Goal: Task Accomplishment & Management: Manage account settings

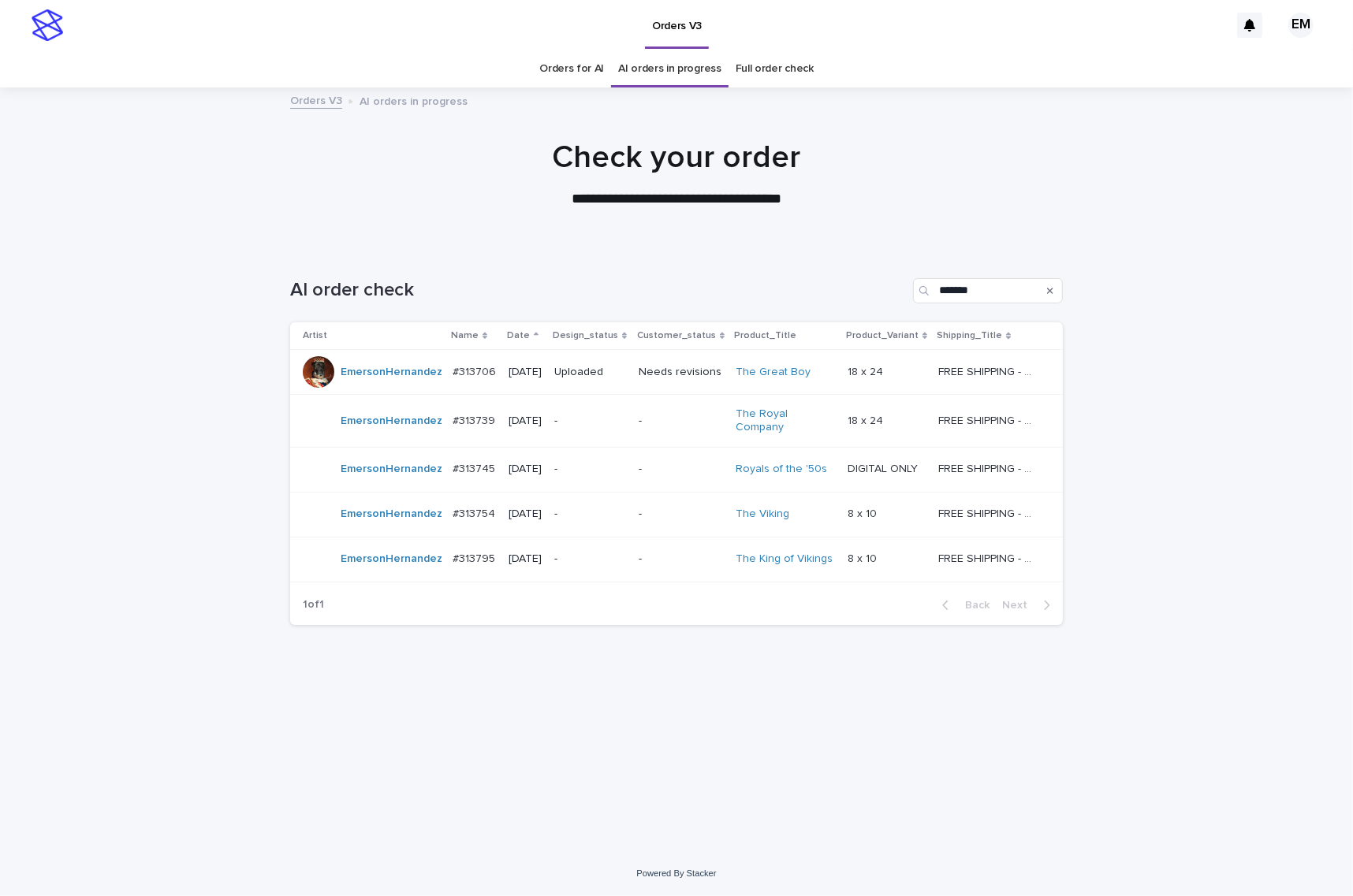
click at [596, 469] on p "-" at bounding box center [589, 469] width 71 height 14
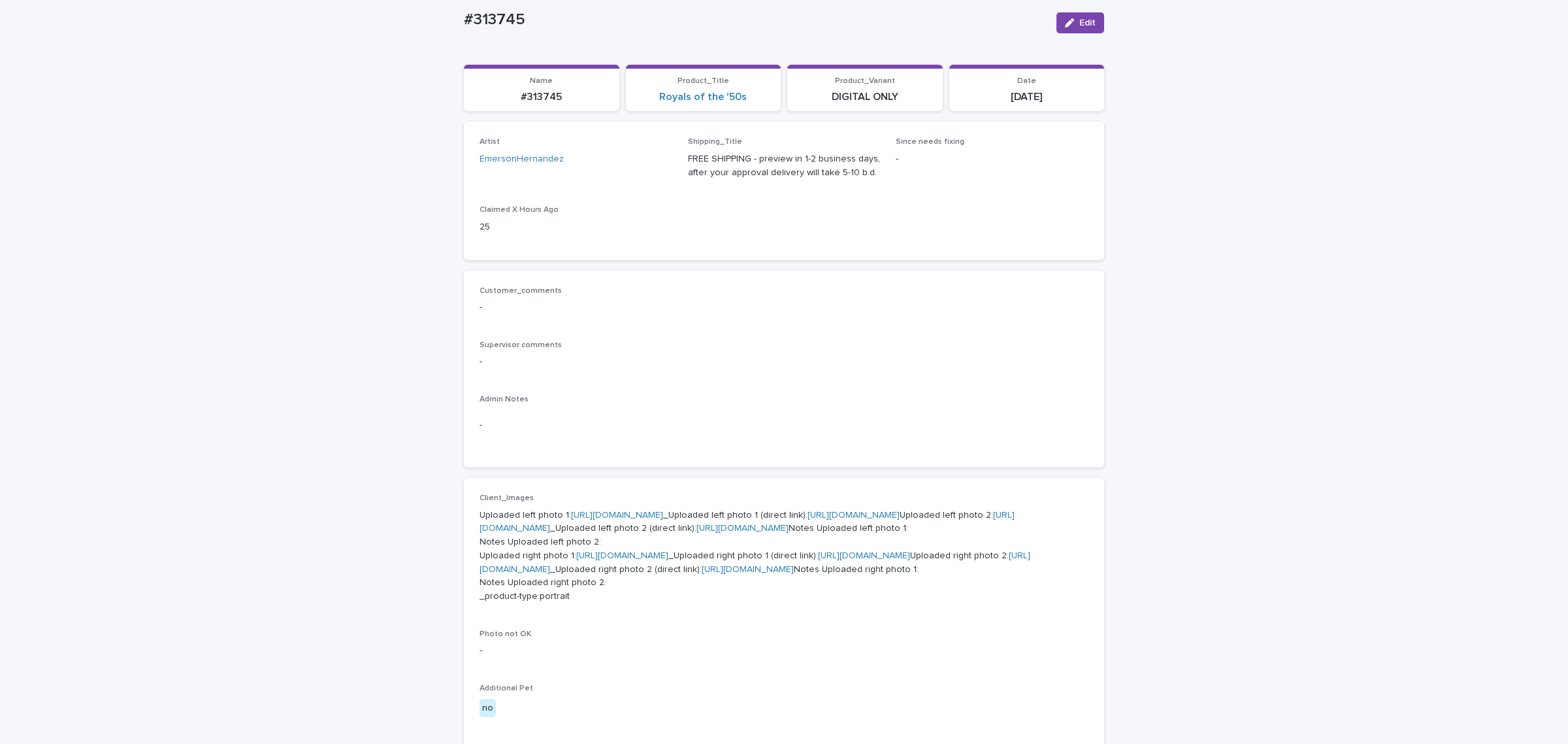
scroll to position [109, 0]
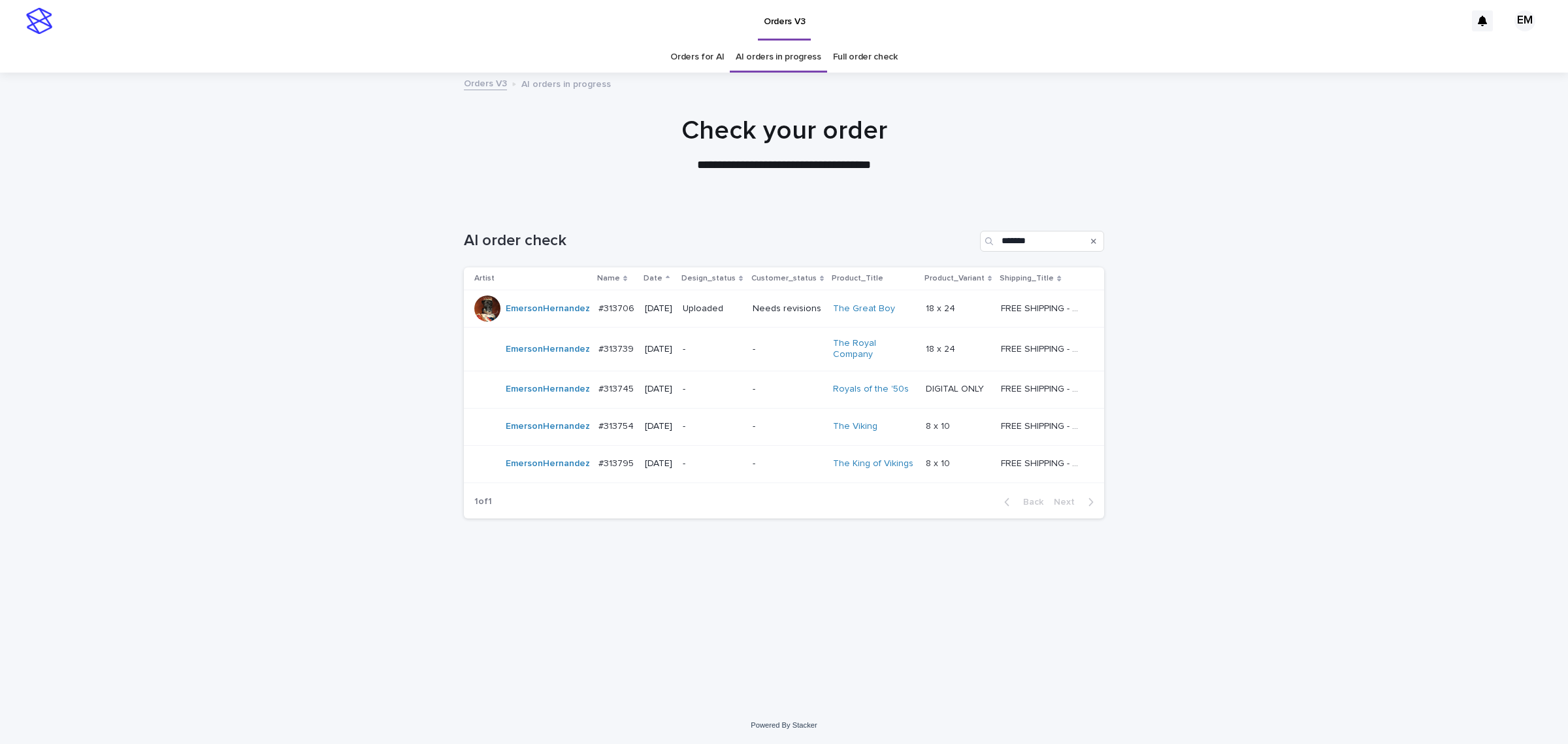
click at [782, 350] on p "-" at bounding box center [788, 349] width 70 height 11
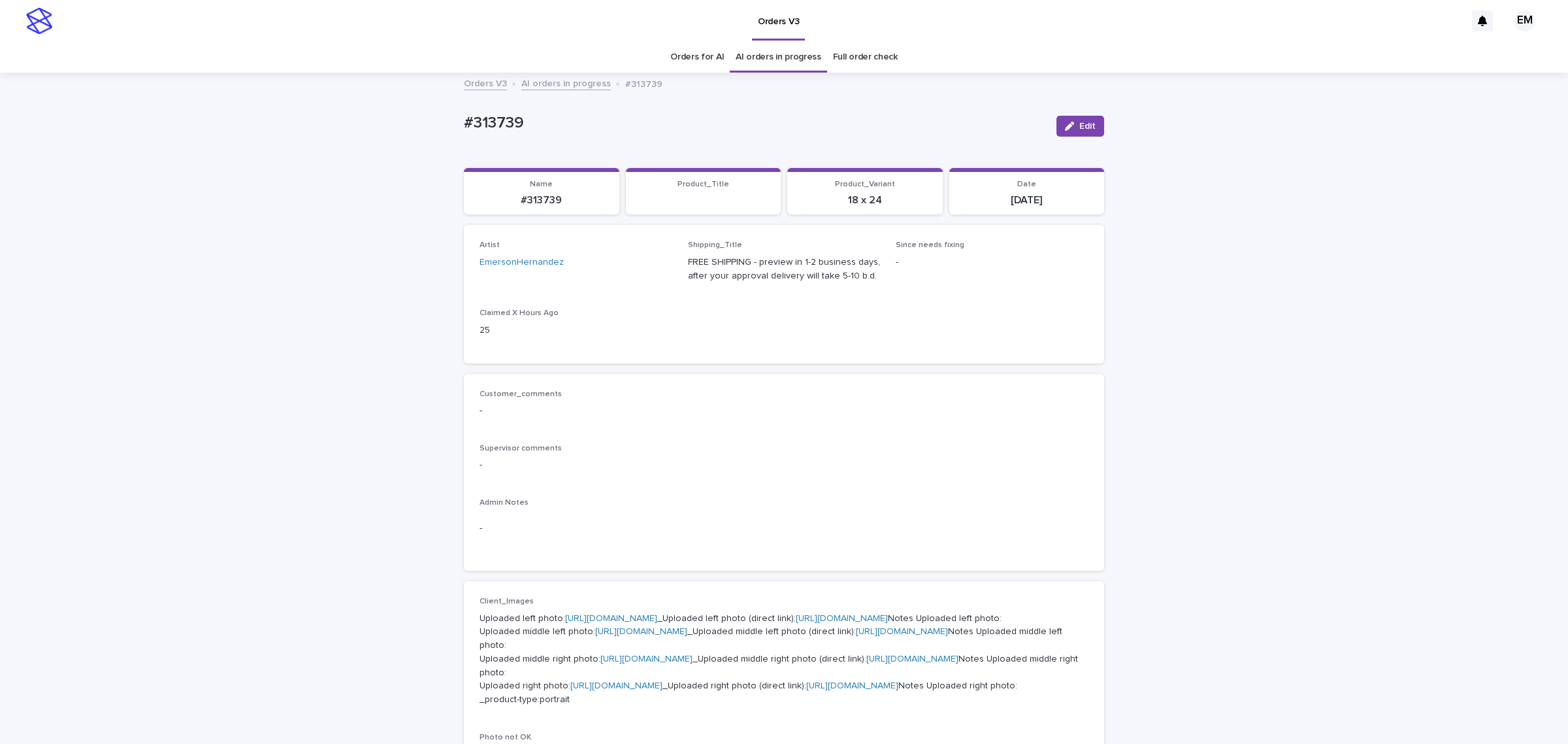
click at [628, 622] on link "[URL][DOMAIN_NAME]" at bounding box center [611, 618] width 92 height 9
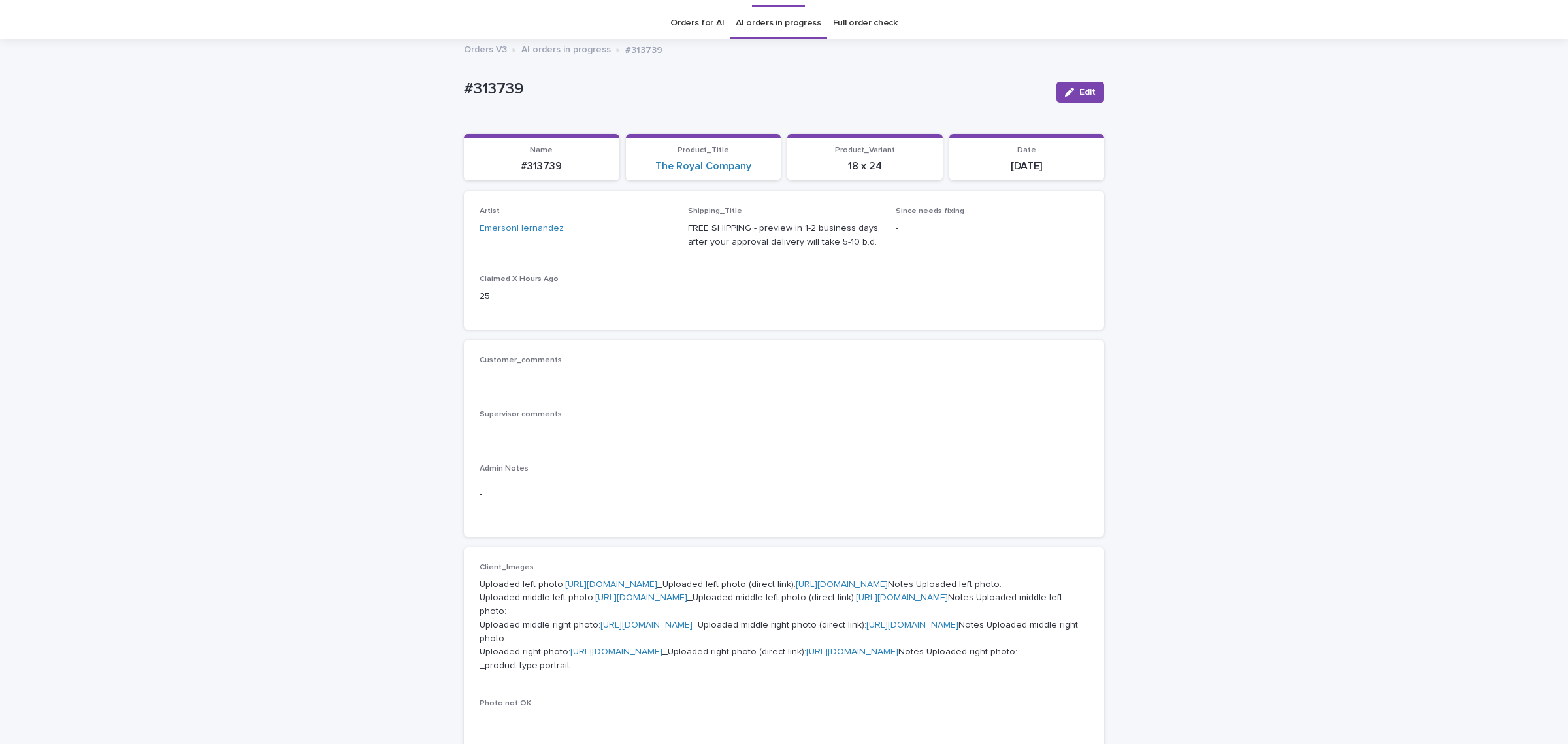
scroll to position [218, 0]
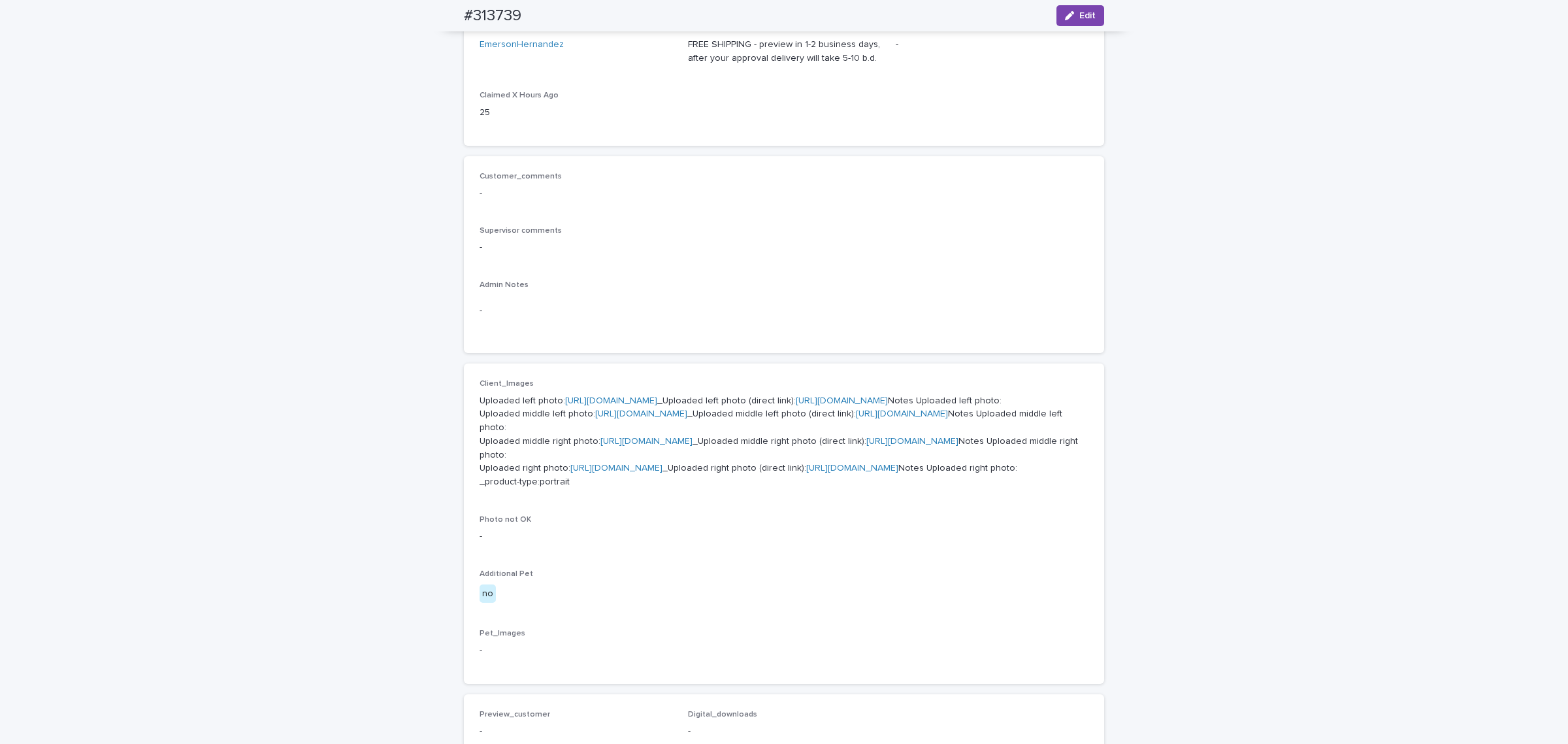
click at [596, 490] on p "Uploaded left photo: [URL][DOMAIN_NAME] _Uploaded left photo (direct link): [UR…" at bounding box center [784, 442] width 609 height 96
click at [598, 418] on link "[URL][DOMAIN_NAME]" at bounding box center [642, 413] width 92 height 9
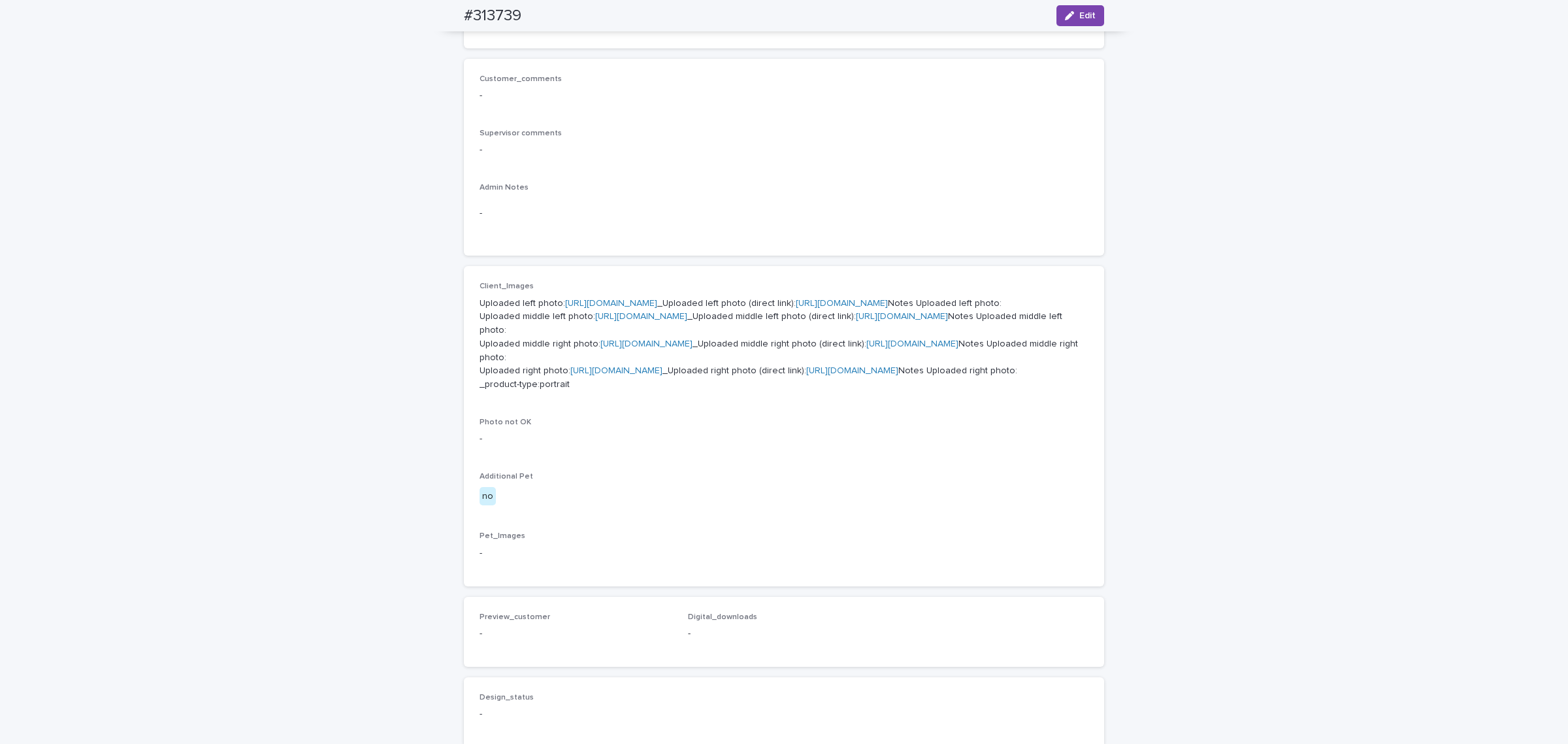
scroll to position [490, 0]
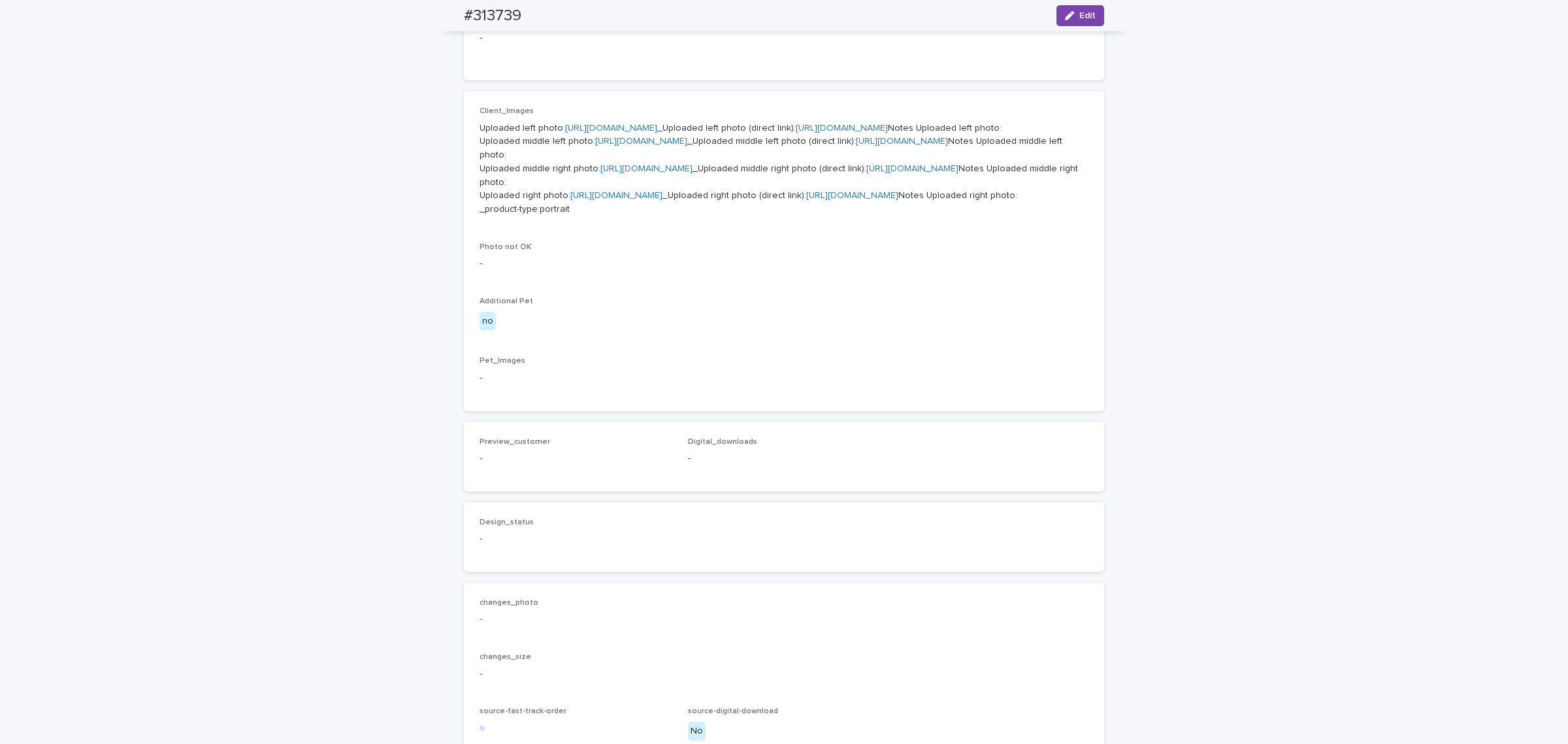
click at [637, 173] on link "[URL][DOMAIN_NAME]" at bounding box center [647, 168] width 92 height 9
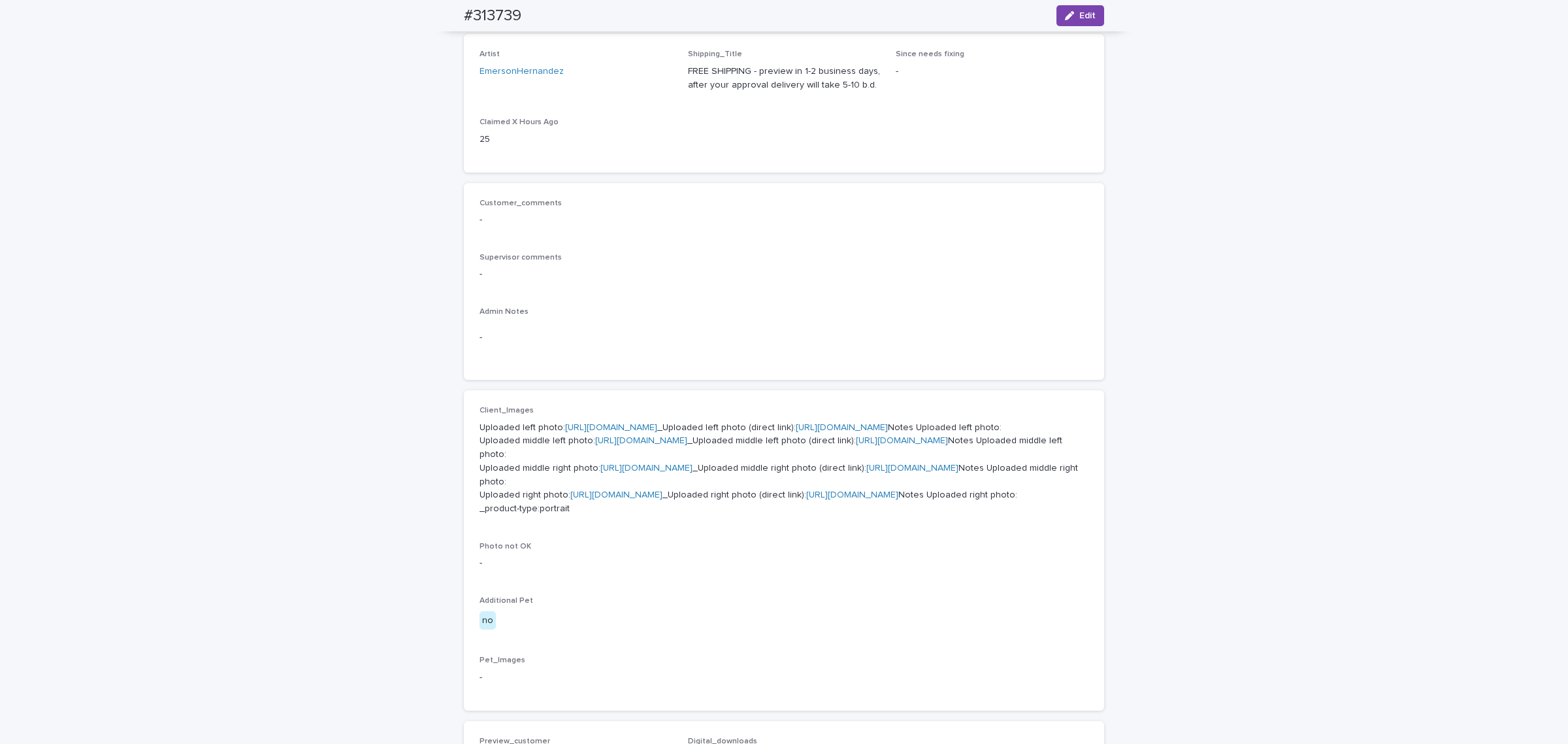
scroll to position [0, 0]
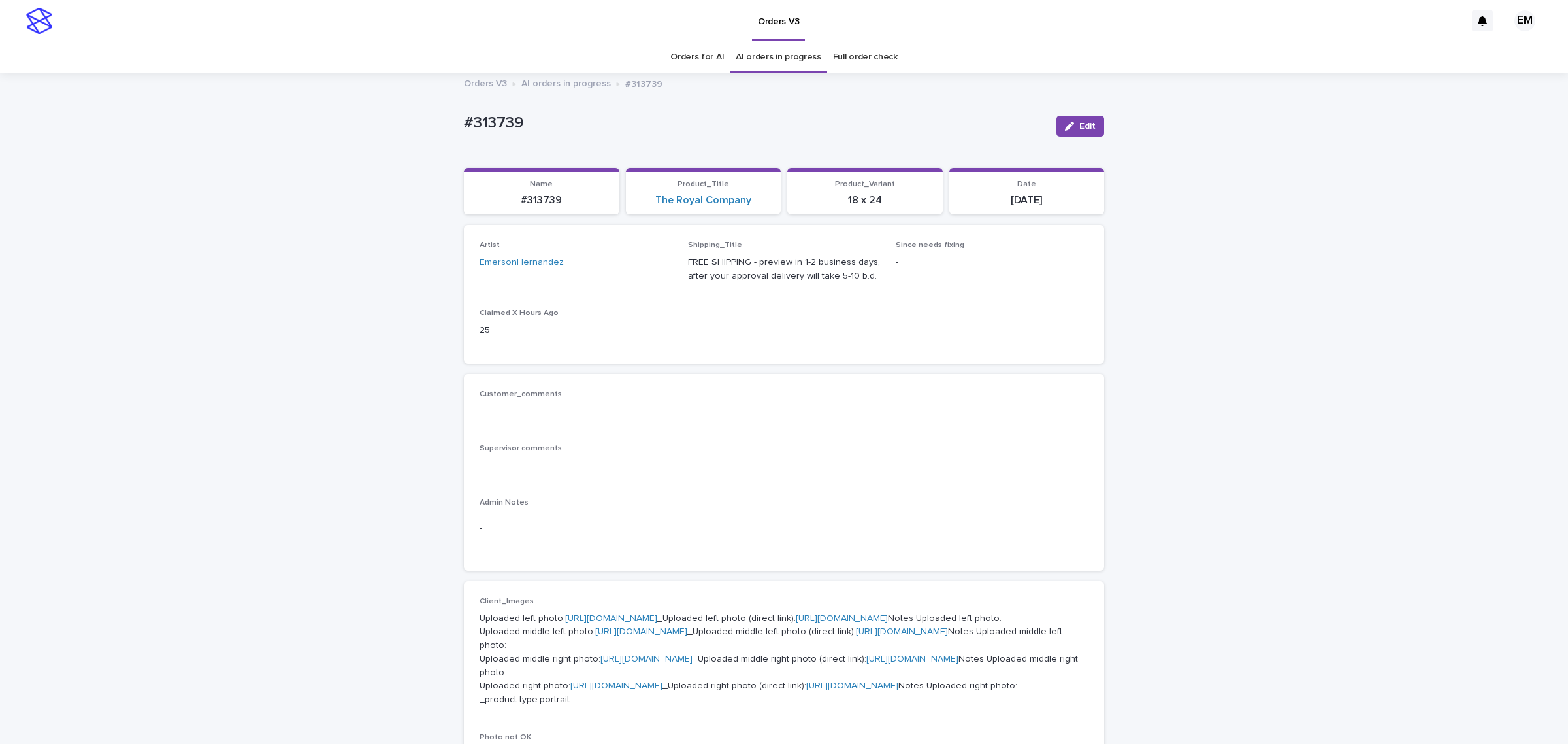
click at [1112, 383] on div "Loading... Saving… Loading... Saving… #313739 Edit #313739 Edit Sorry, there wa…" at bounding box center [784, 703] width 1568 height 1259
drag, startPoint x: 531, startPoint y: 113, endPoint x: 478, endPoint y: 117, distance: 53.2
click at [478, 117] on div "#313739 Edit" at bounding box center [784, 126] width 640 height 53
click at [652, 113] on p "#313739" at bounding box center [755, 122] width 582 height 19
click at [523, 122] on p "#313739" at bounding box center [755, 122] width 582 height 19
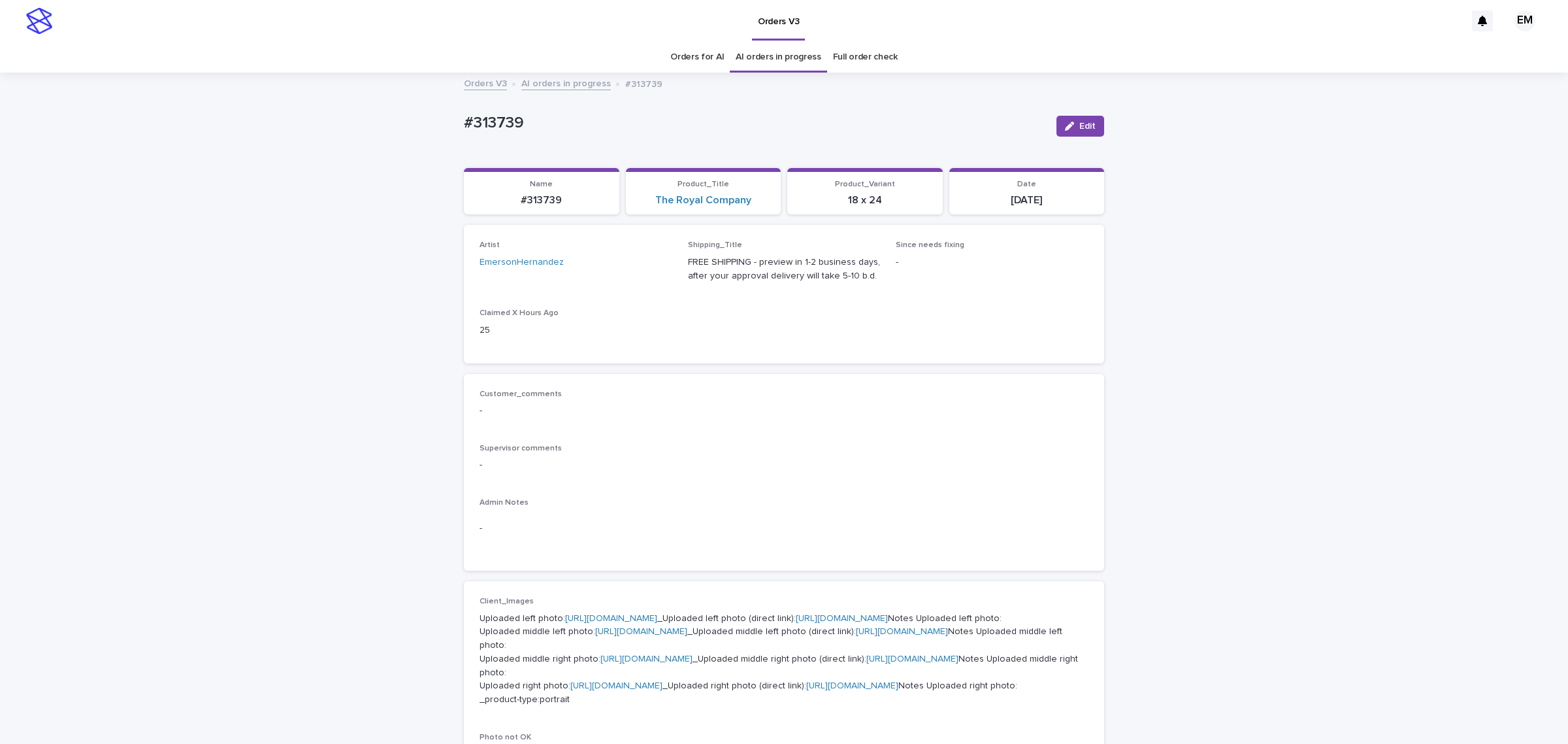
click at [434, 125] on div "Loading... Saving… Loading... Saving… #313739 Edit #313739 Edit Sorry, there wa…" at bounding box center [784, 703] width 1568 height 1259
drag, startPoint x: 460, startPoint y: 124, endPoint x: 622, endPoint y: 113, distance: 162.4
click at [570, 114] on div "Loading... Saving… Loading... Saving… #313739 Edit #313739 Edit Sorry, there wa…" at bounding box center [784, 703] width 1568 height 1259
copy p "#313739"
drag, startPoint x: 1070, startPoint y: 130, endPoint x: 912, endPoint y: 294, distance: 227.7
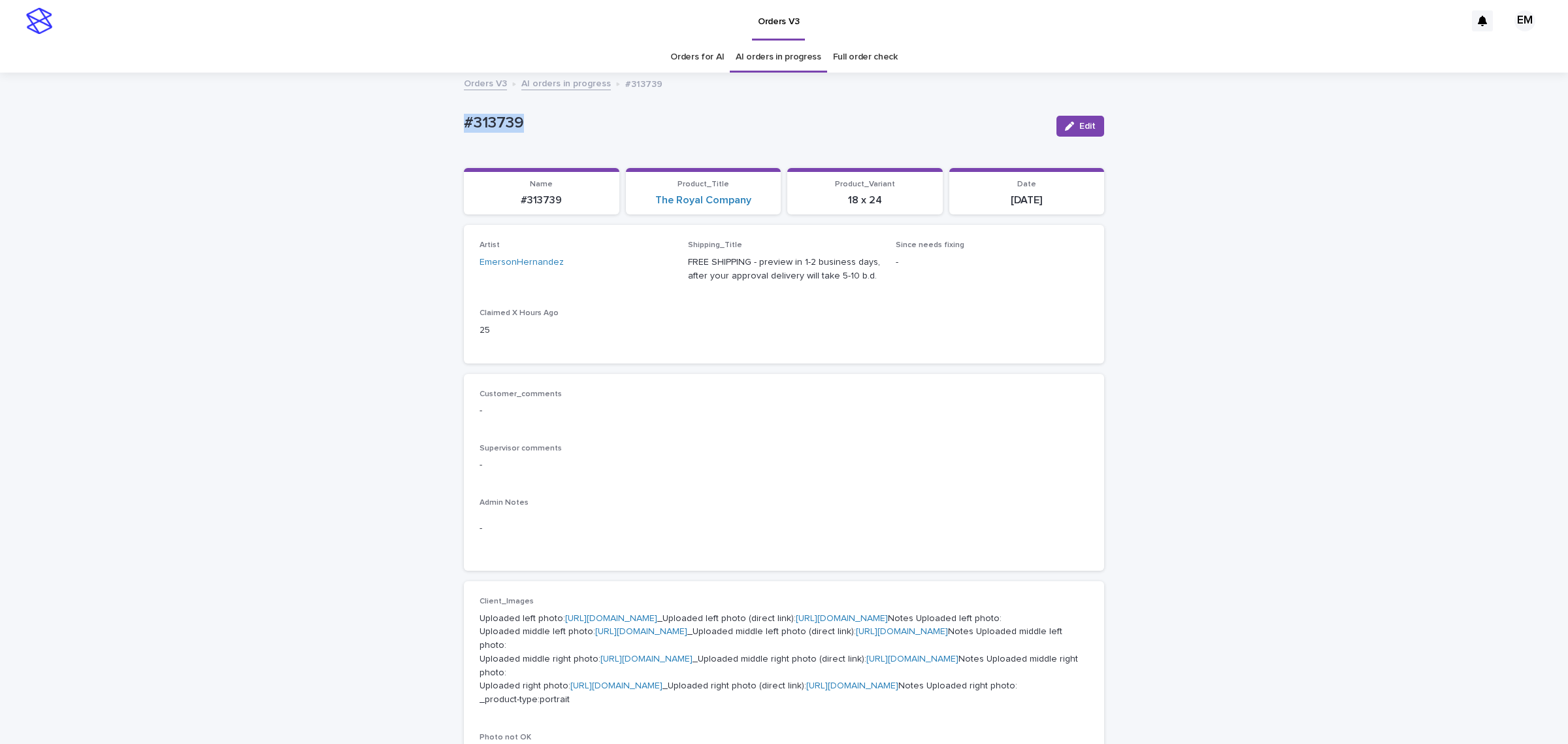
click at [1070, 130] on button "Edit" at bounding box center [1080, 126] width 48 height 21
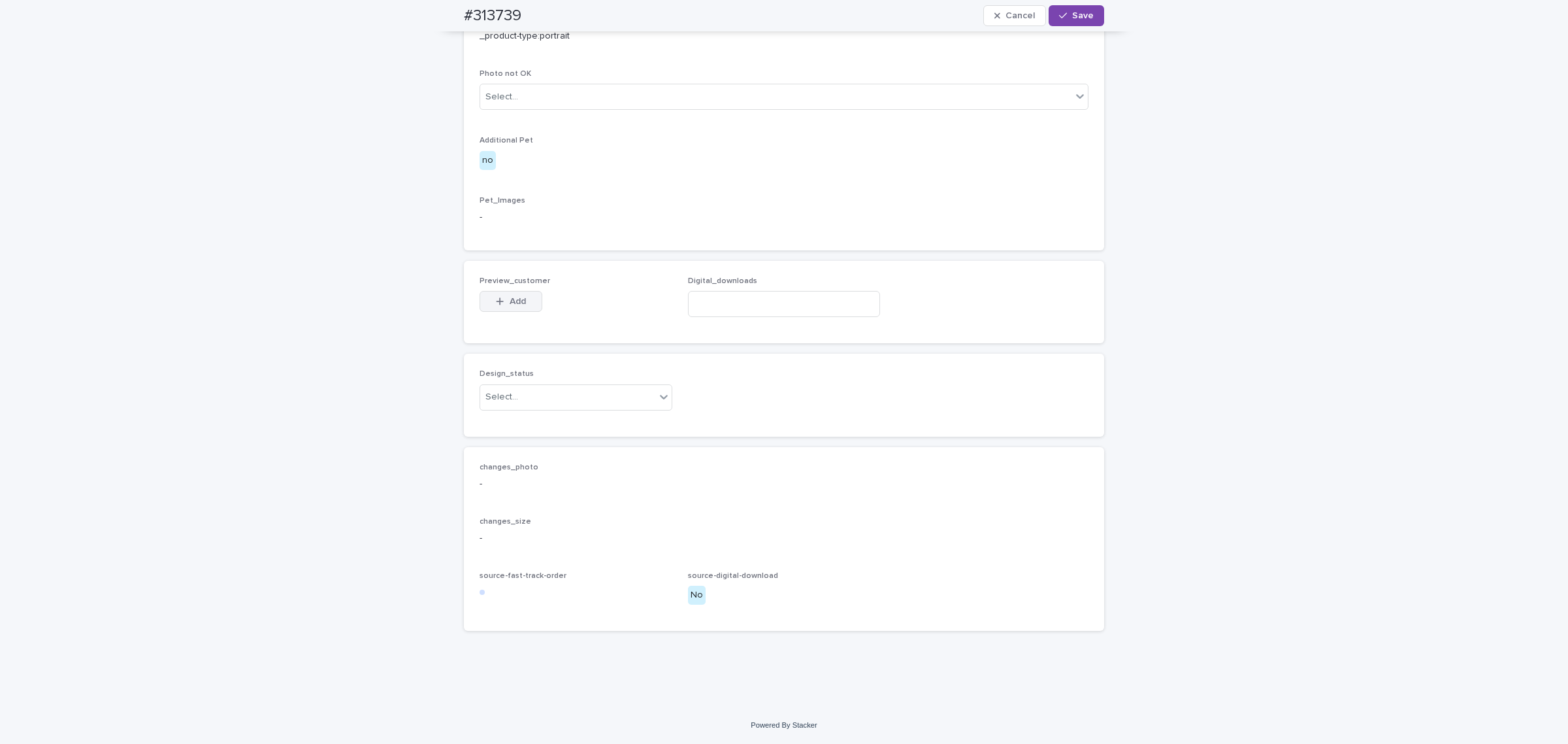
scroll to position [762, 0]
click at [498, 312] on button "Add" at bounding box center [511, 301] width 62 height 21
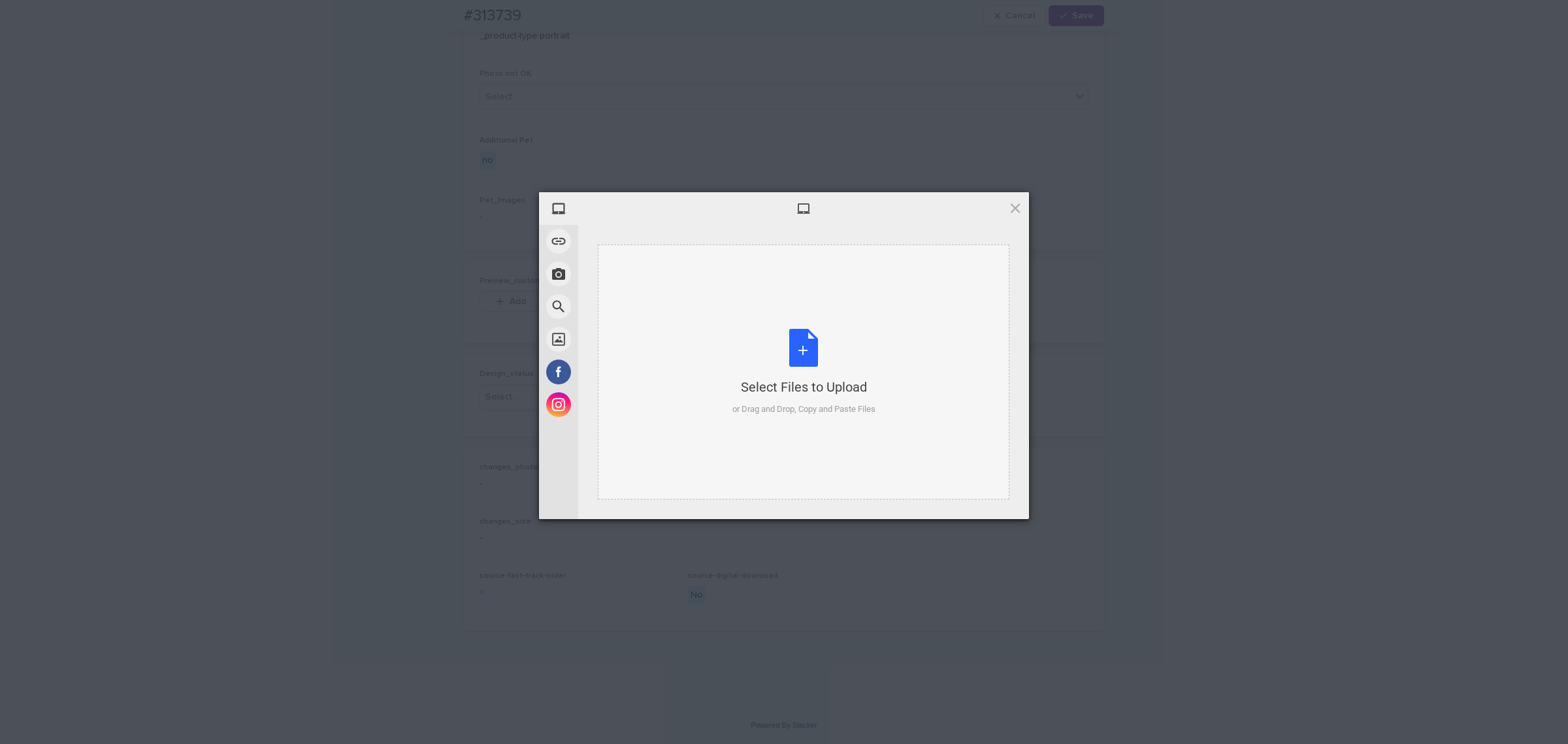
click at [741, 348] on div "Select Files to Upload or Drag and Drop, Copy and Paste Files" at bounding box center [804, 372] width 143 height 87
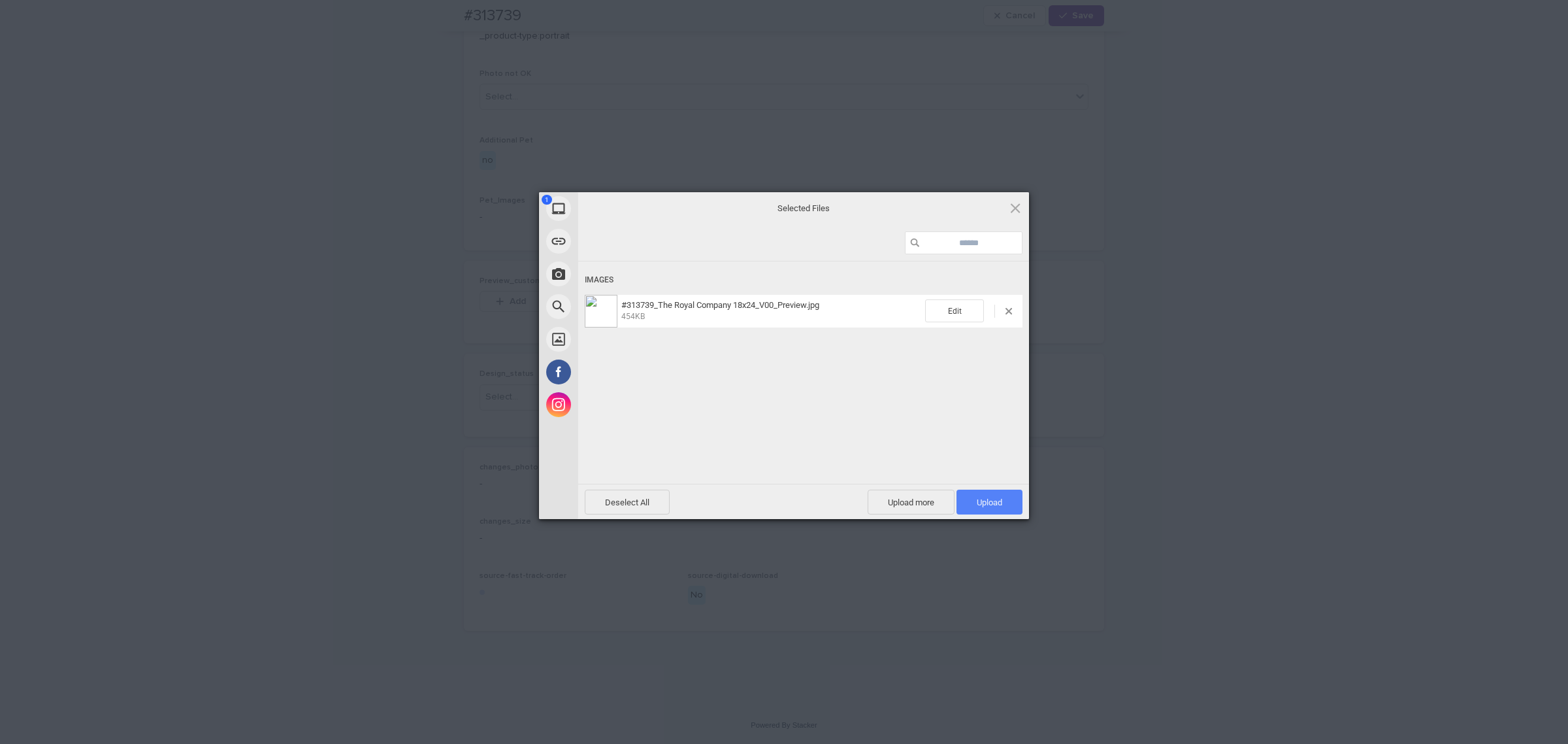
click at [1010, 504] on span "Upload 1" at bounding box center [989, 502] width 66 height 25
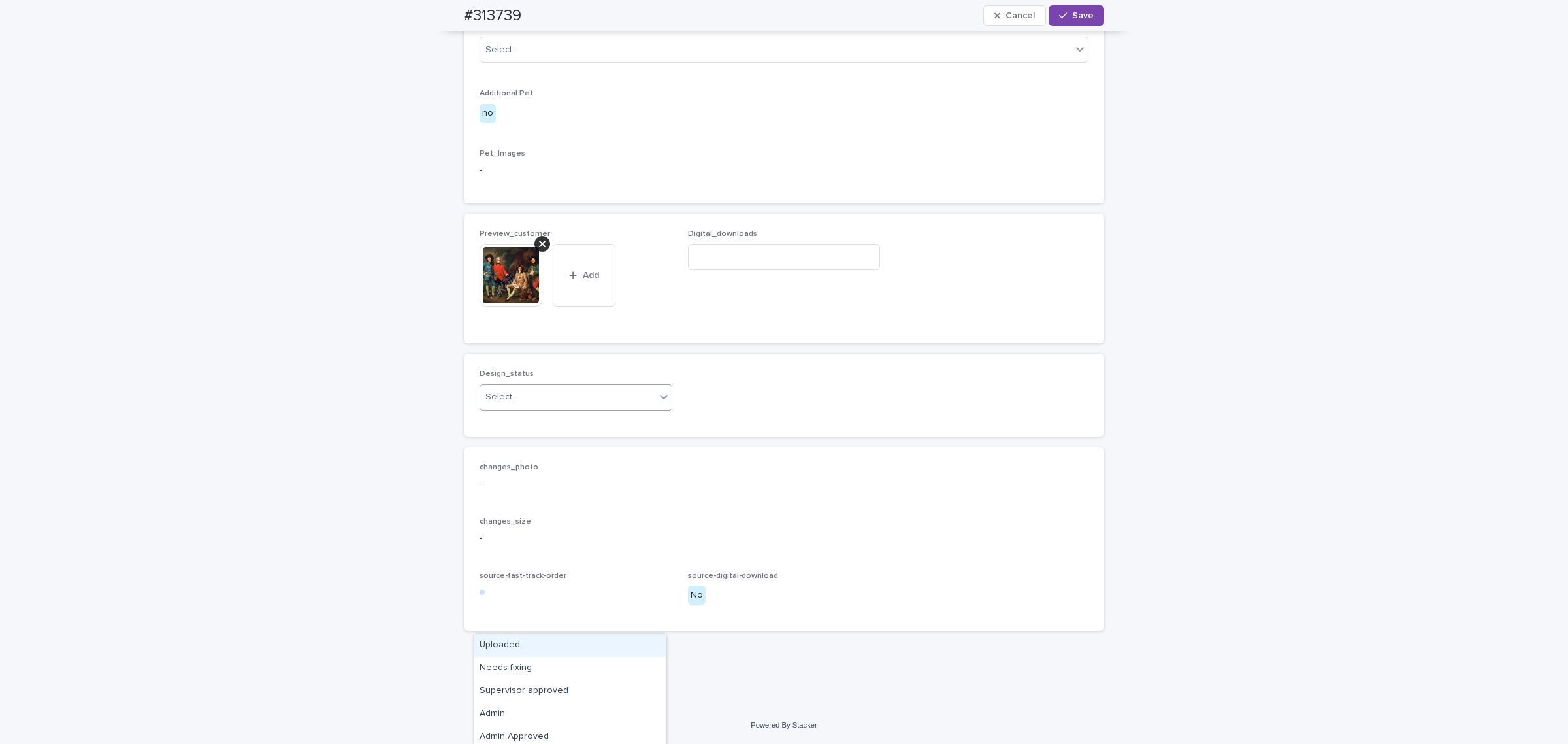
drag, startPoint x: 552, startPoint y: 615, endPoint x: 538, endPoint y: 600, distance: 20.5
click at [553, 408] on div "Select..." at bounding box center [568, 397] width 175 height 22
click at [523, 640] on div "Uploaded" at bounding box center [570, 645] width 191 height 23
click at [1079, 4] on div "#313739 Cancel Save" at bounding box center [784, 15] width 640 height 32
click at [1061, 19] on icon "button" at bounding box center [1063, 15] width 8 height 9
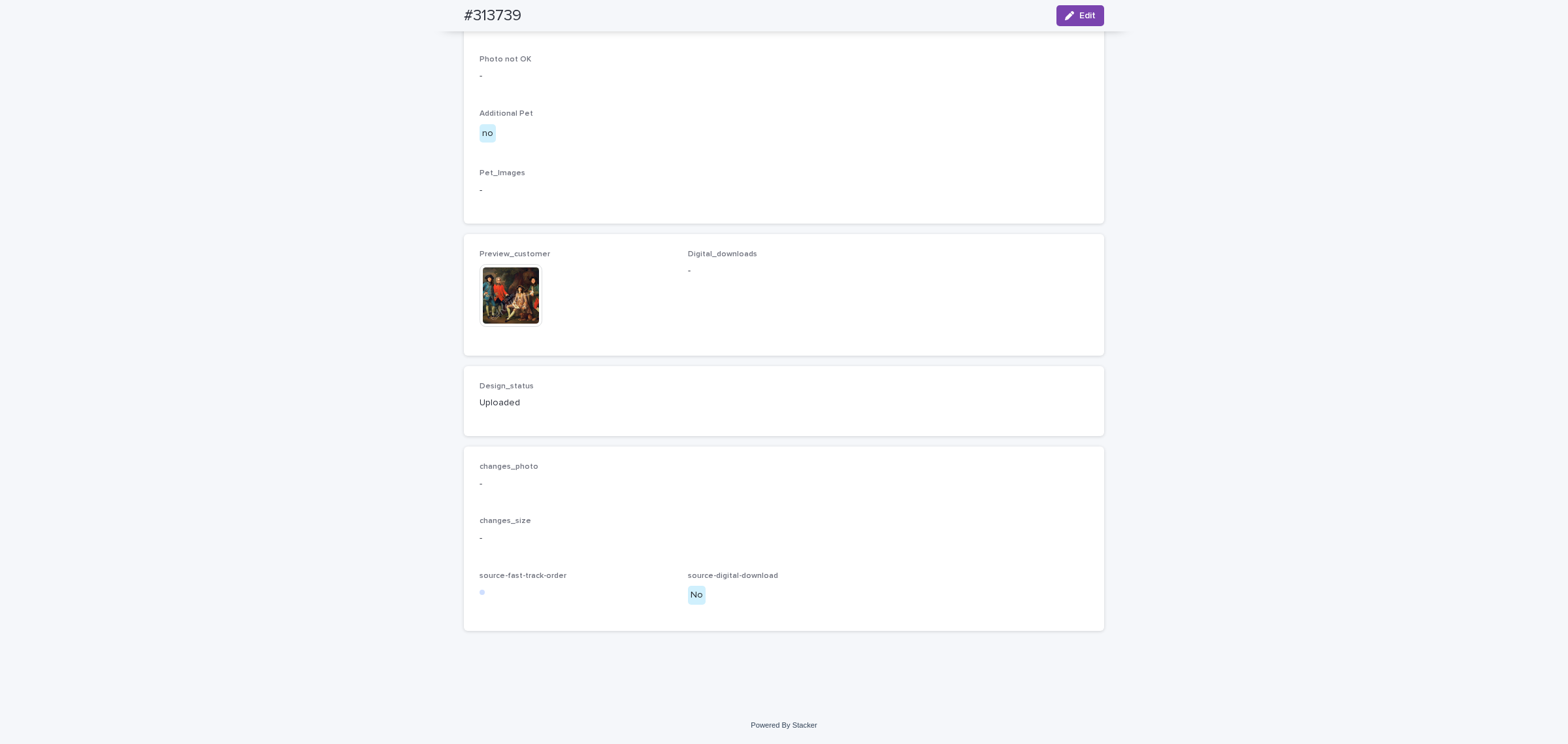
scroll to position [769, 0]
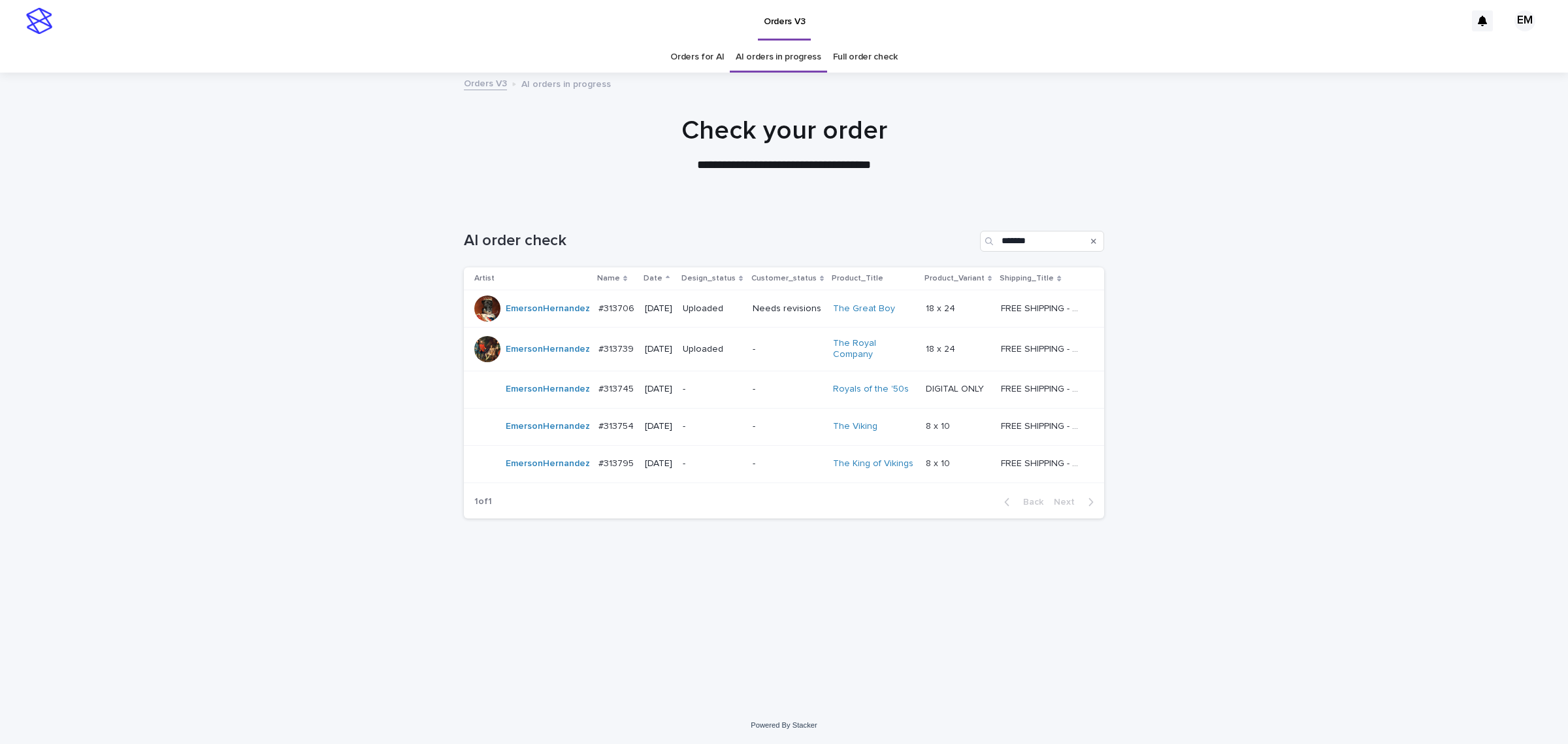
click at [728, 387] on p "-" at bounding box center [712, 389] width 59 height 11
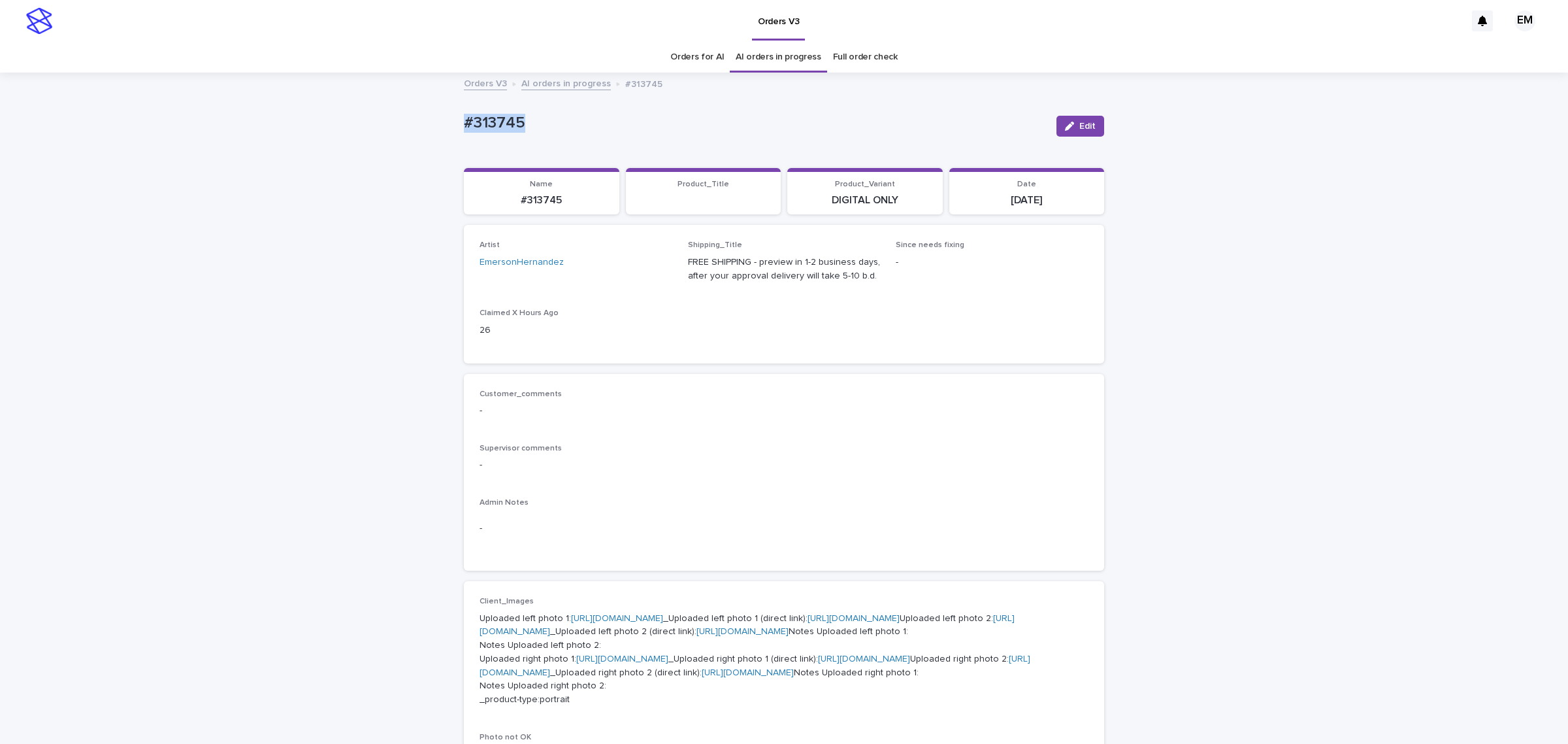
drag, startPoint x: 579, startPoint y: 135, endPoint x: 361, endPoint y: 129, distance: 218.1
click at [349, 124] on div "Loading... Saving… Loading... Saving… #313745 Edit #313745 Edit Sorry, there wa…" at bounding box center [784, 703] width 1568 height 1259
copy p "#313745"
click at [1065, 123] on icon "button" at bounding box center [1069, 126] width 9 height 9
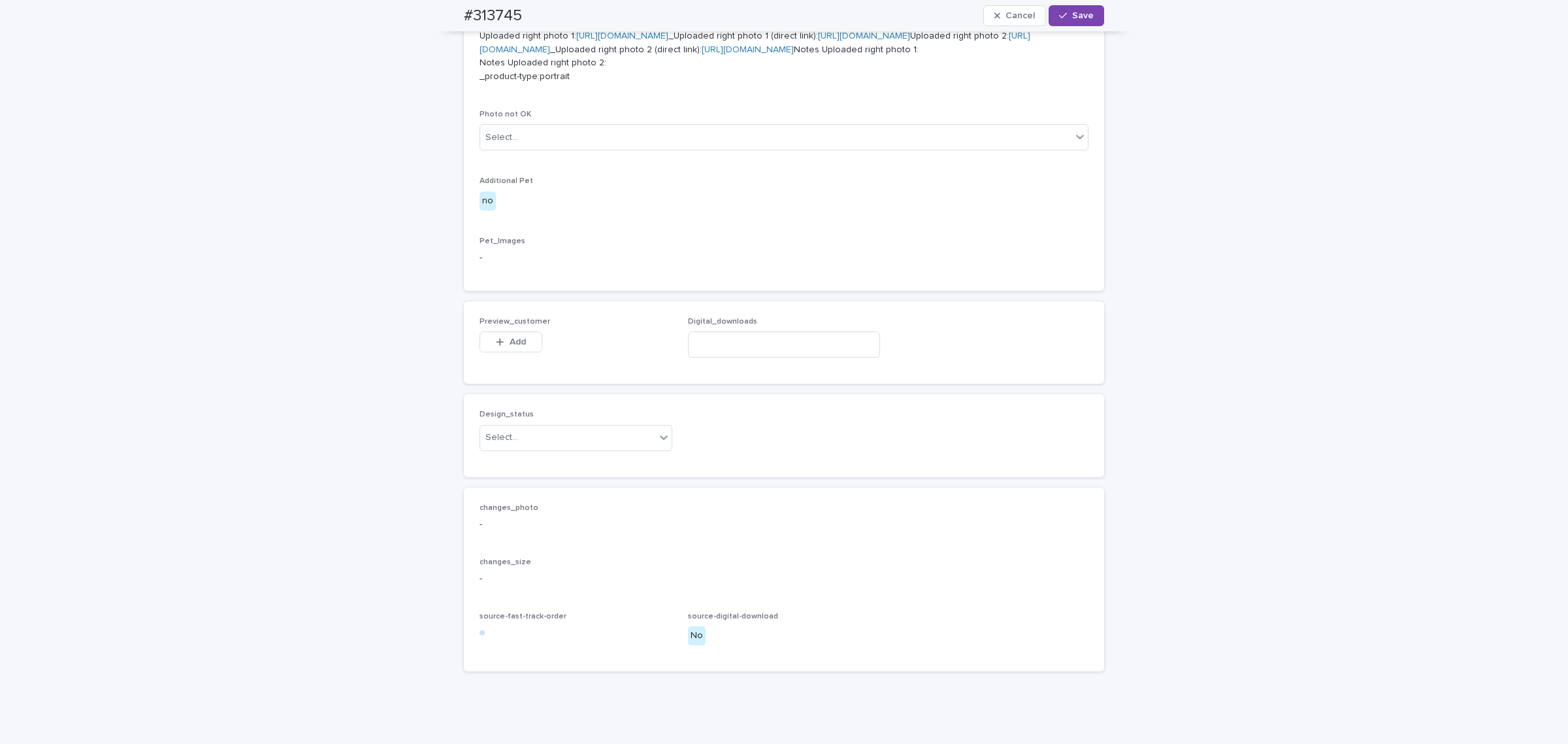
scroll to position [708, 0]
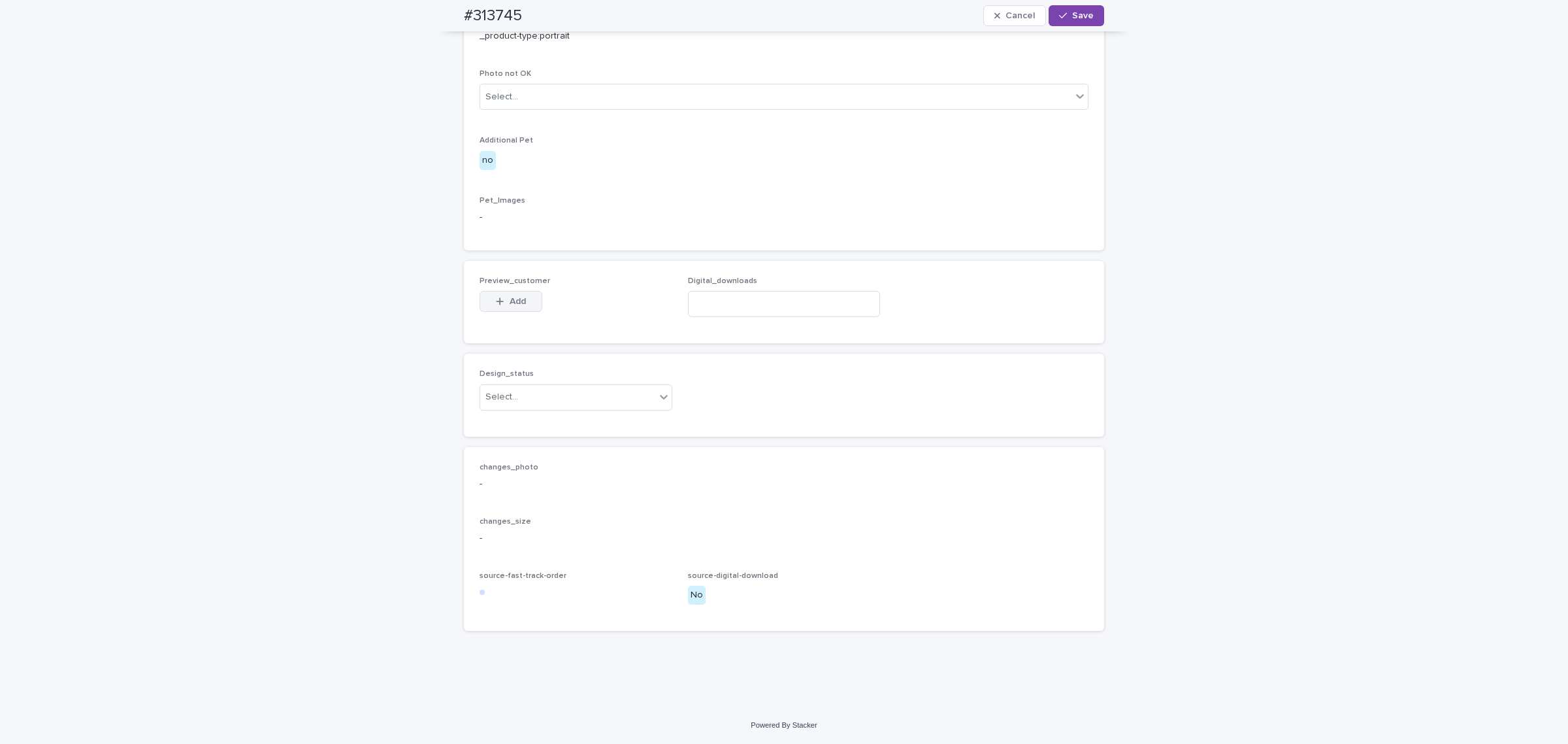
click at [511, 306] on span "Add" at bounding box center [518, 301] width 16 height 9
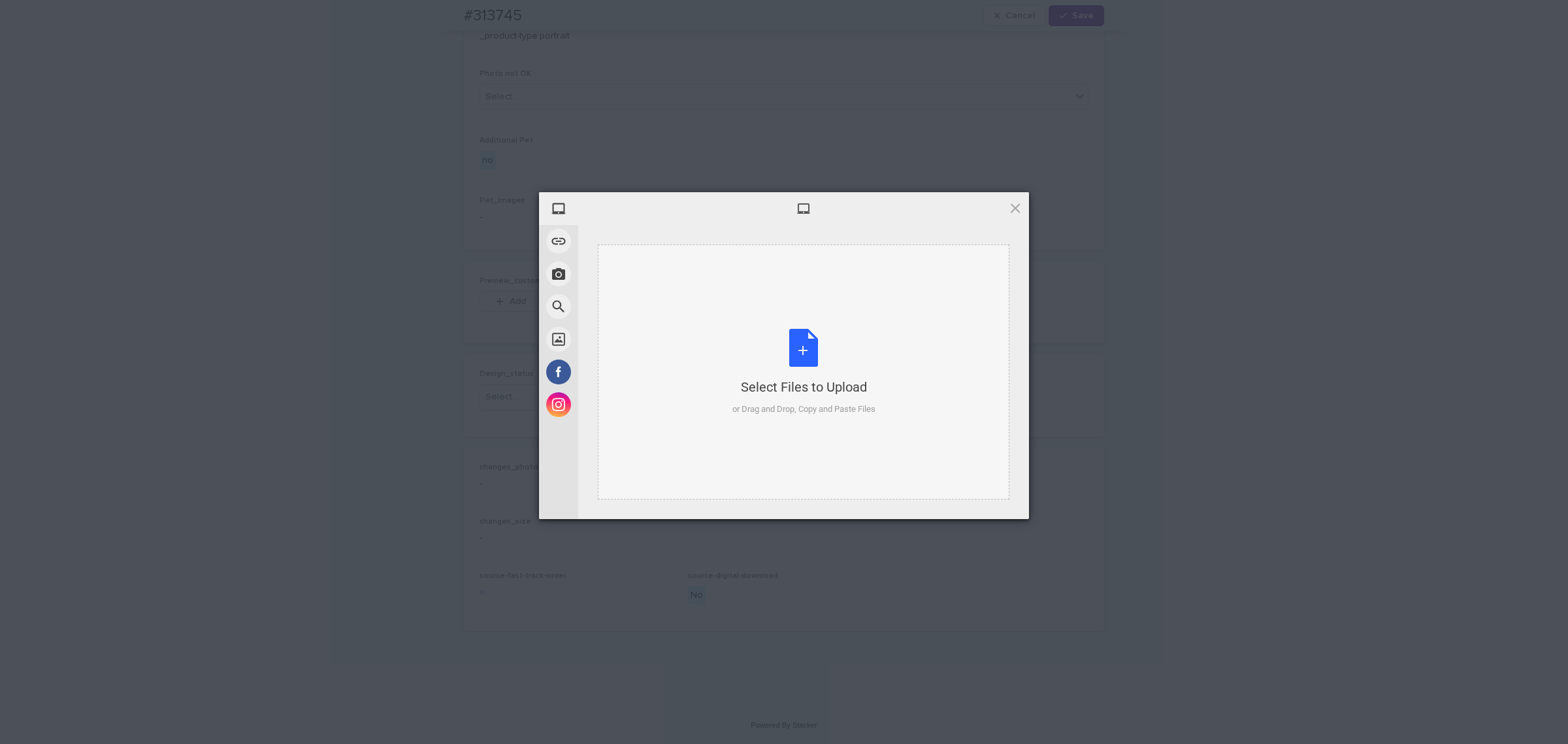
click at [711, 356] on div "Select Files to Upload or Drag and Drop, Copy and Paste Files" at bounding box center [804, 372] width 412 height 254
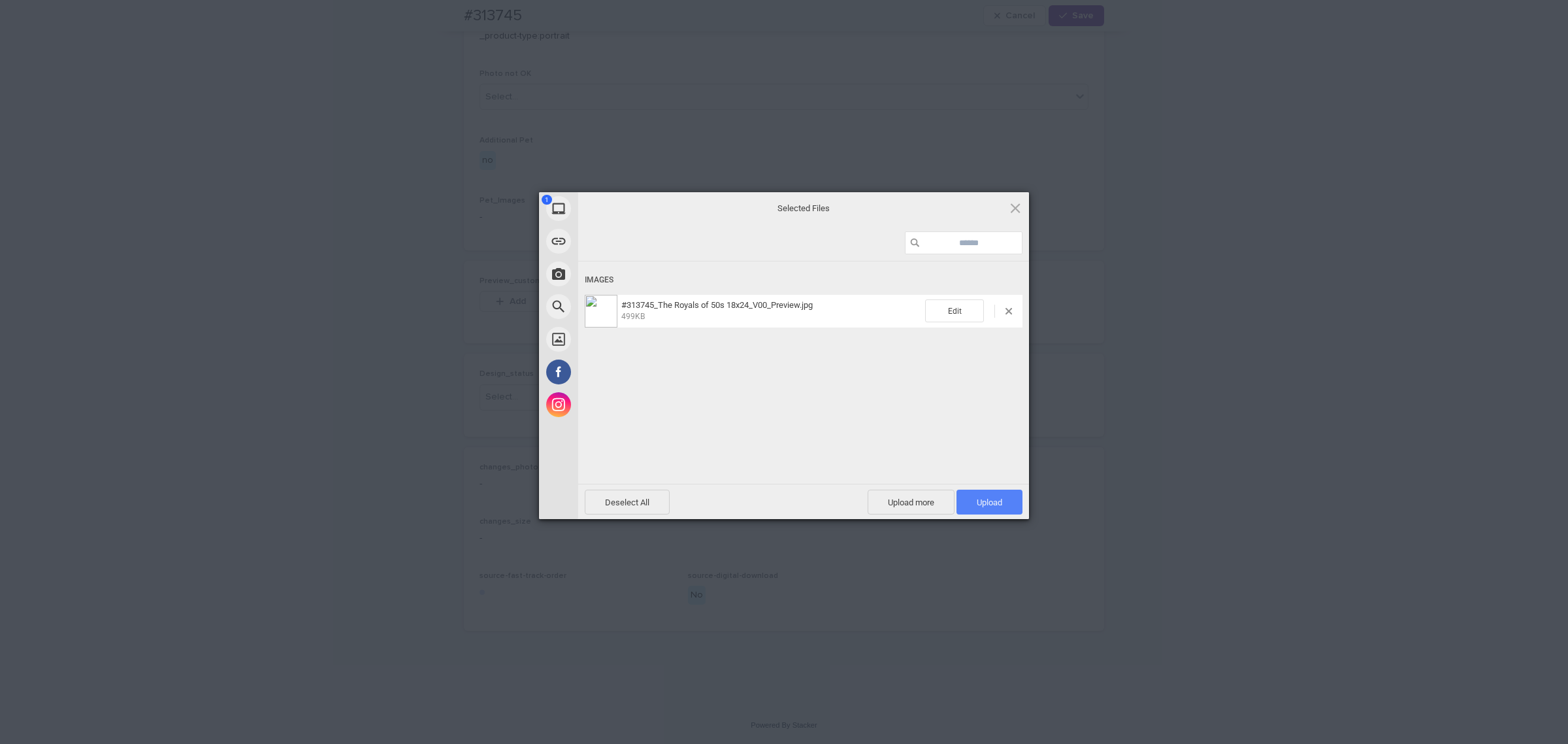
click at [997, 507] on span "Upload 1" at bounding box center [989, 502] width 25 height 10
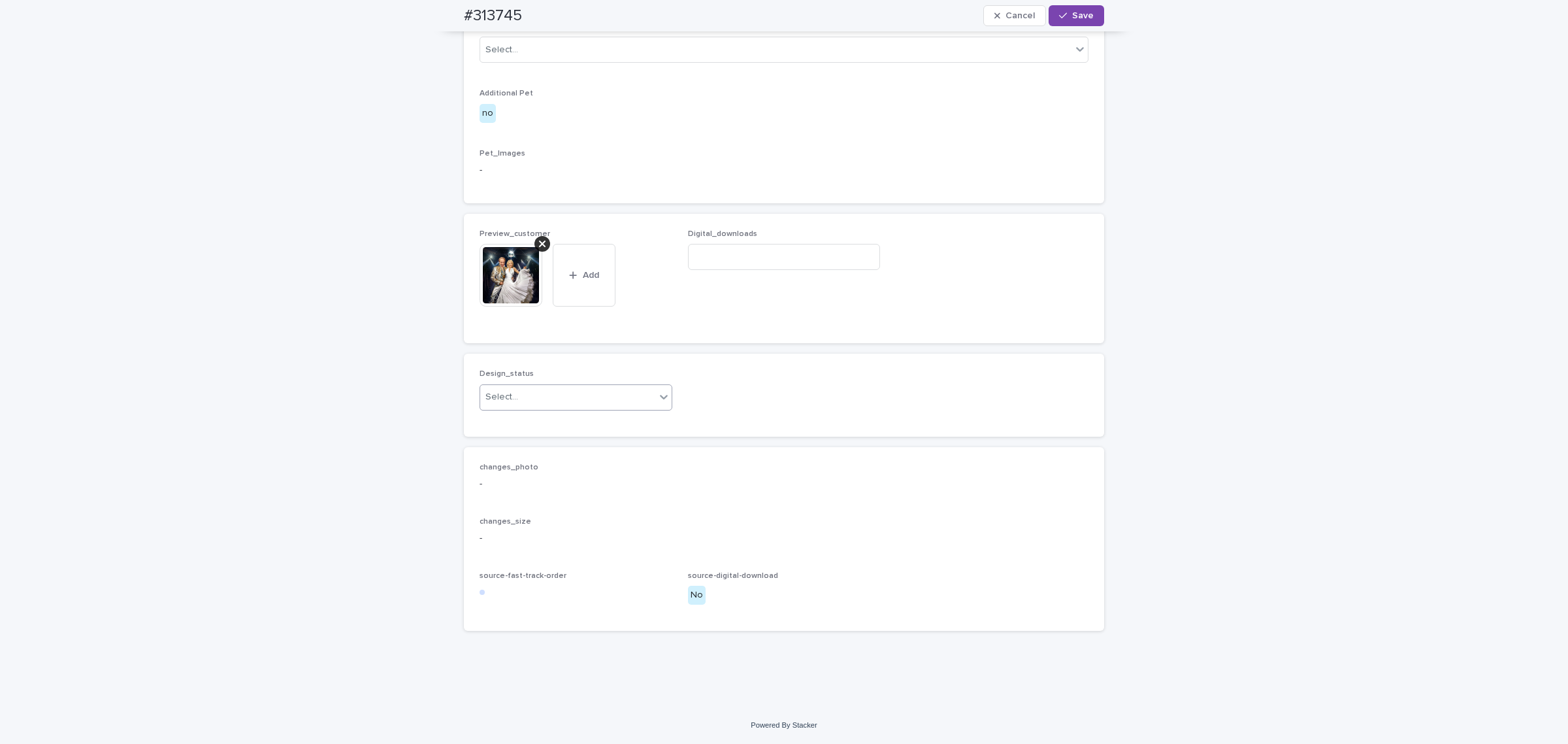
click at [556, 408] on div "Select..." at bounding box center [568, 397] width 175 height 22
click at [557, 652] on div "Uploaded" at bounding box center [570, 645] width 191 height 23
click at [783, 270] on input at bounding box center [784, 257] width 193 height 26
paste input "**********"
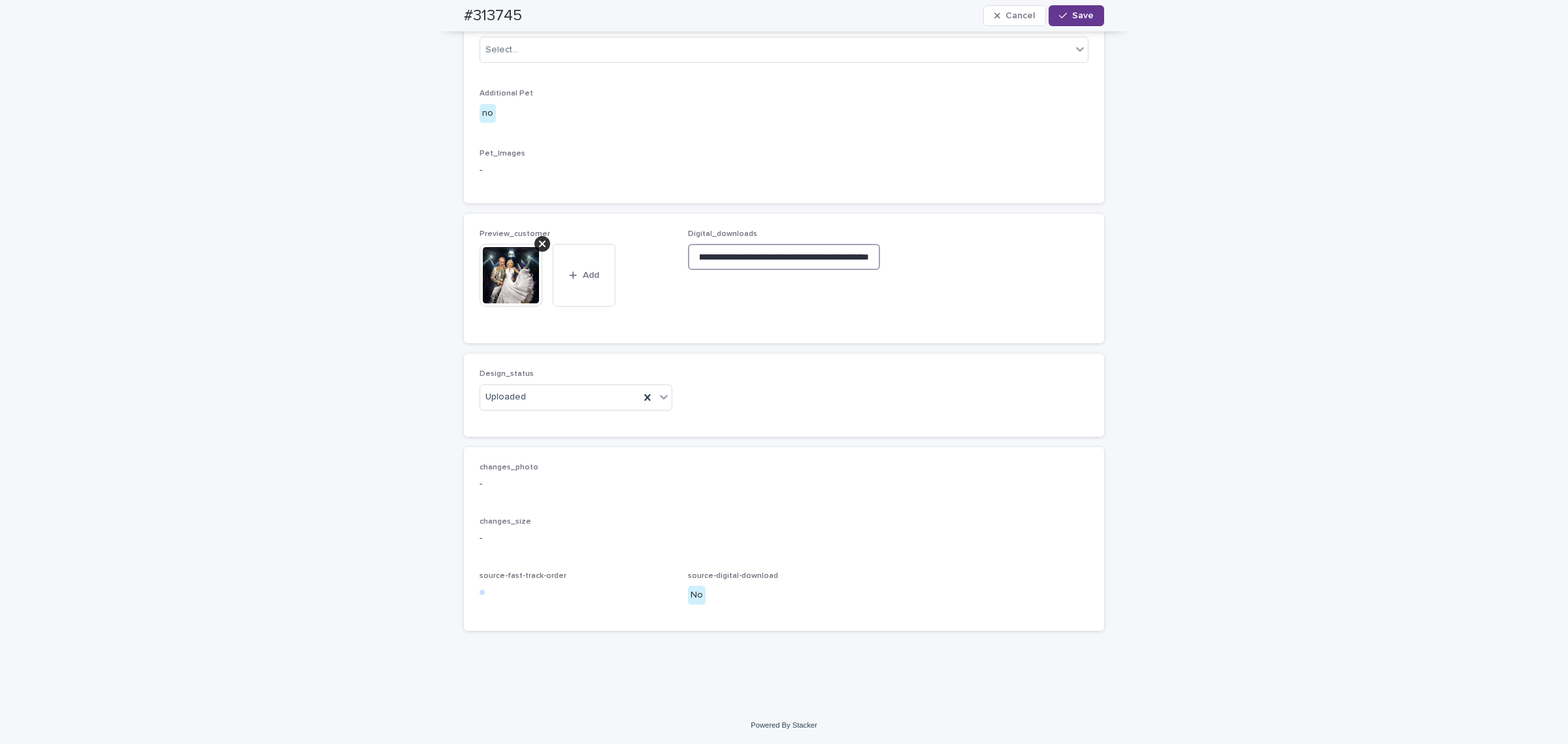
type input "**********"
click at [1074, 7] on button "Save" at bounding box center [1076, 15] width 56 height 21
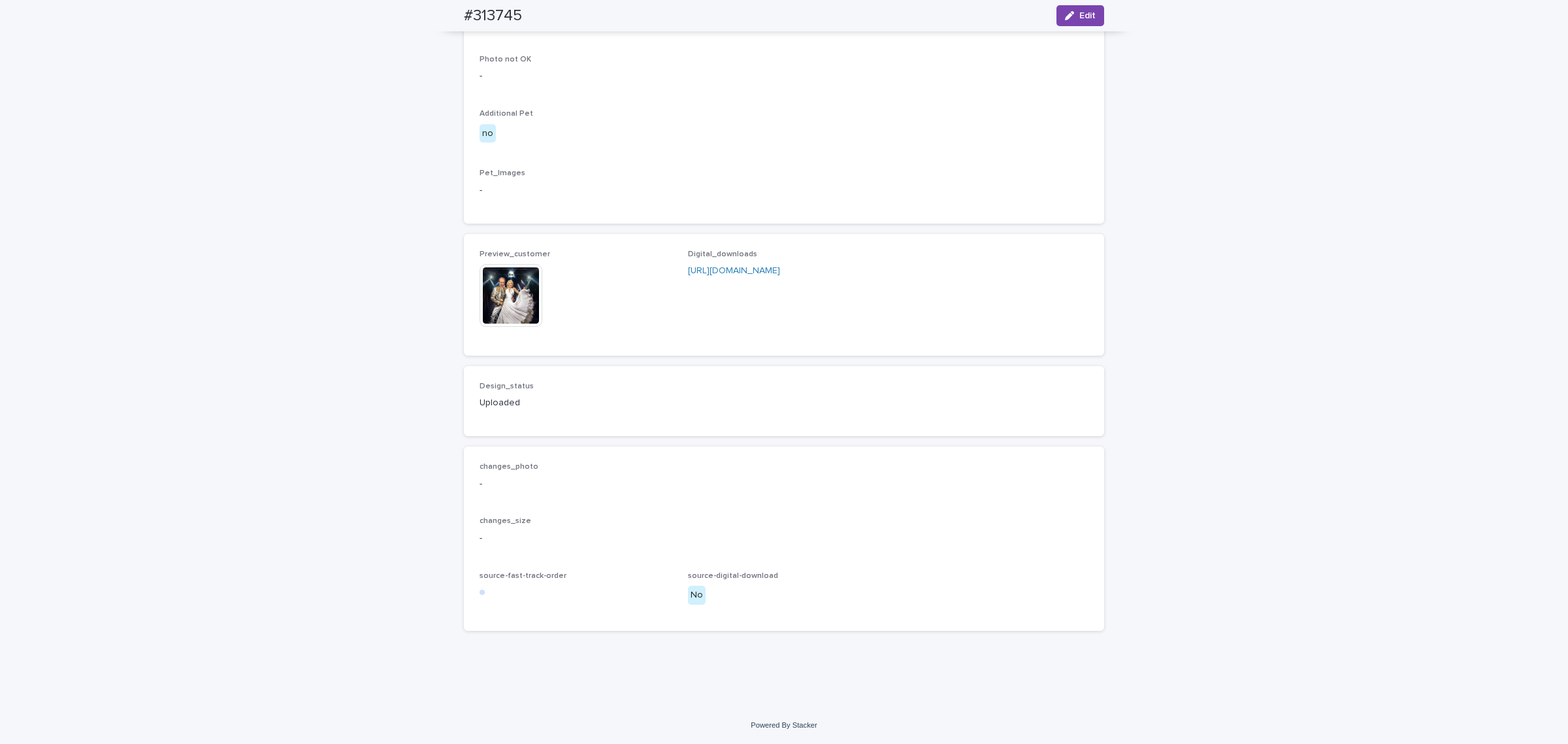
scroll to position [714, 0]
drag, startPoint x: 453, startPoint y: 122, endPoint x: 448, endPoint y: 109, distance: 13.9
